Goal: Check status

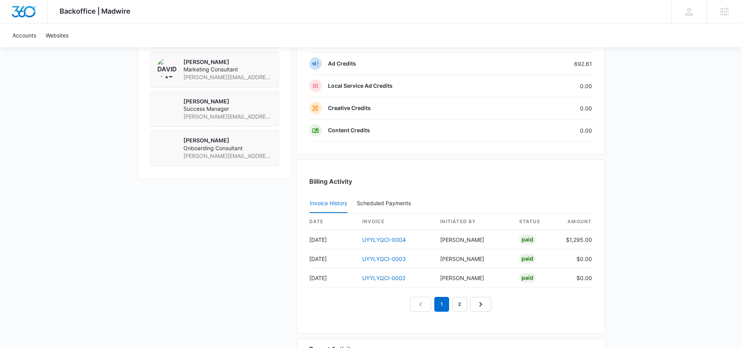
scroll to position [637, 0]
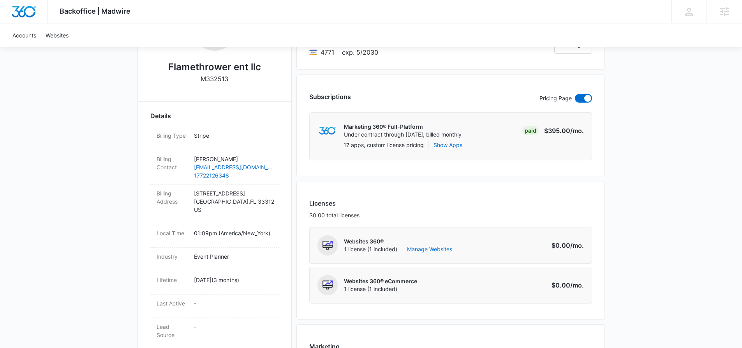
scroll to position [73, 0]
